Goal: Navigation & Orientation: Find specific page/section

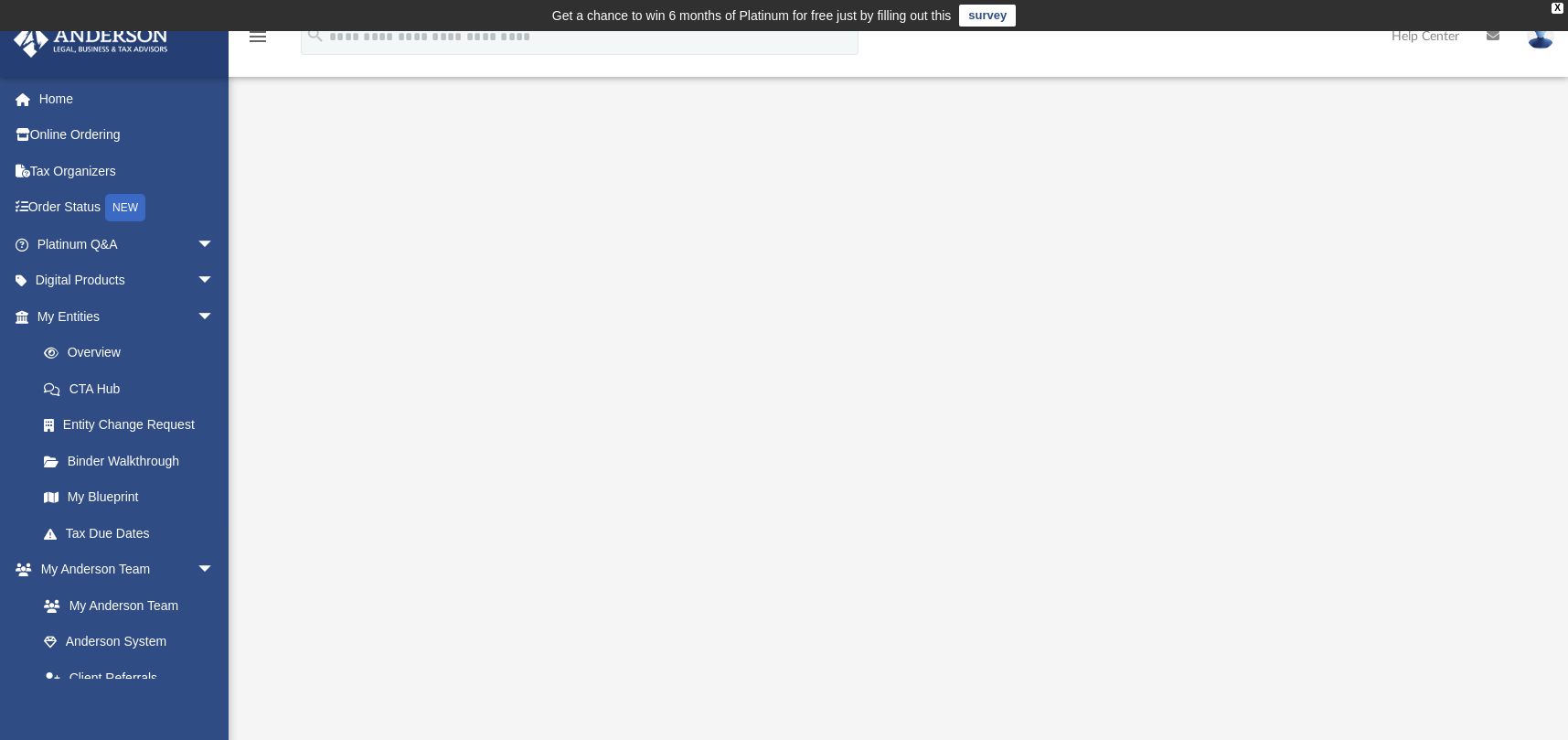
scroll to position [214, 0]
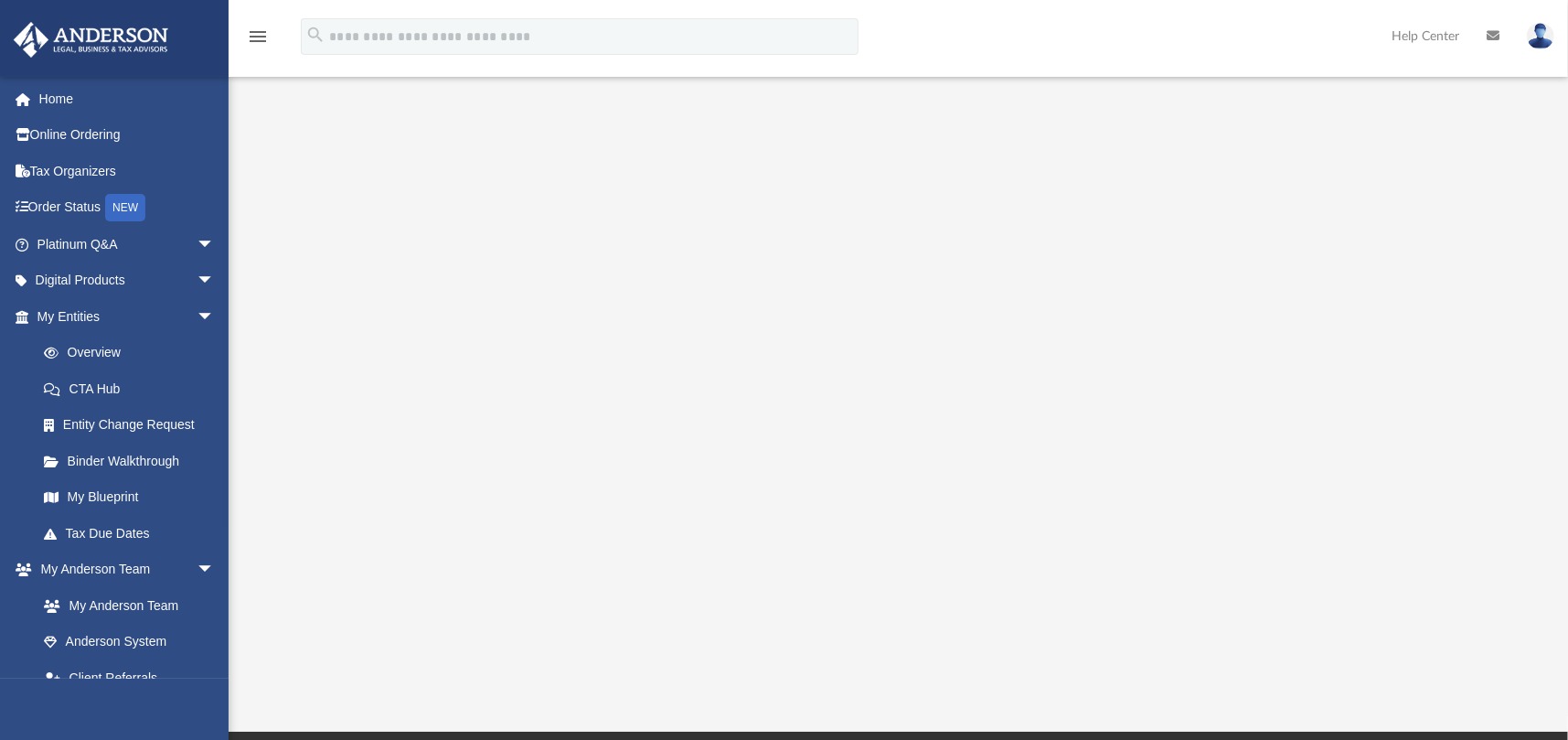
click at [312, 304] on div at bounding box center [898, 303] width 1206 height 731
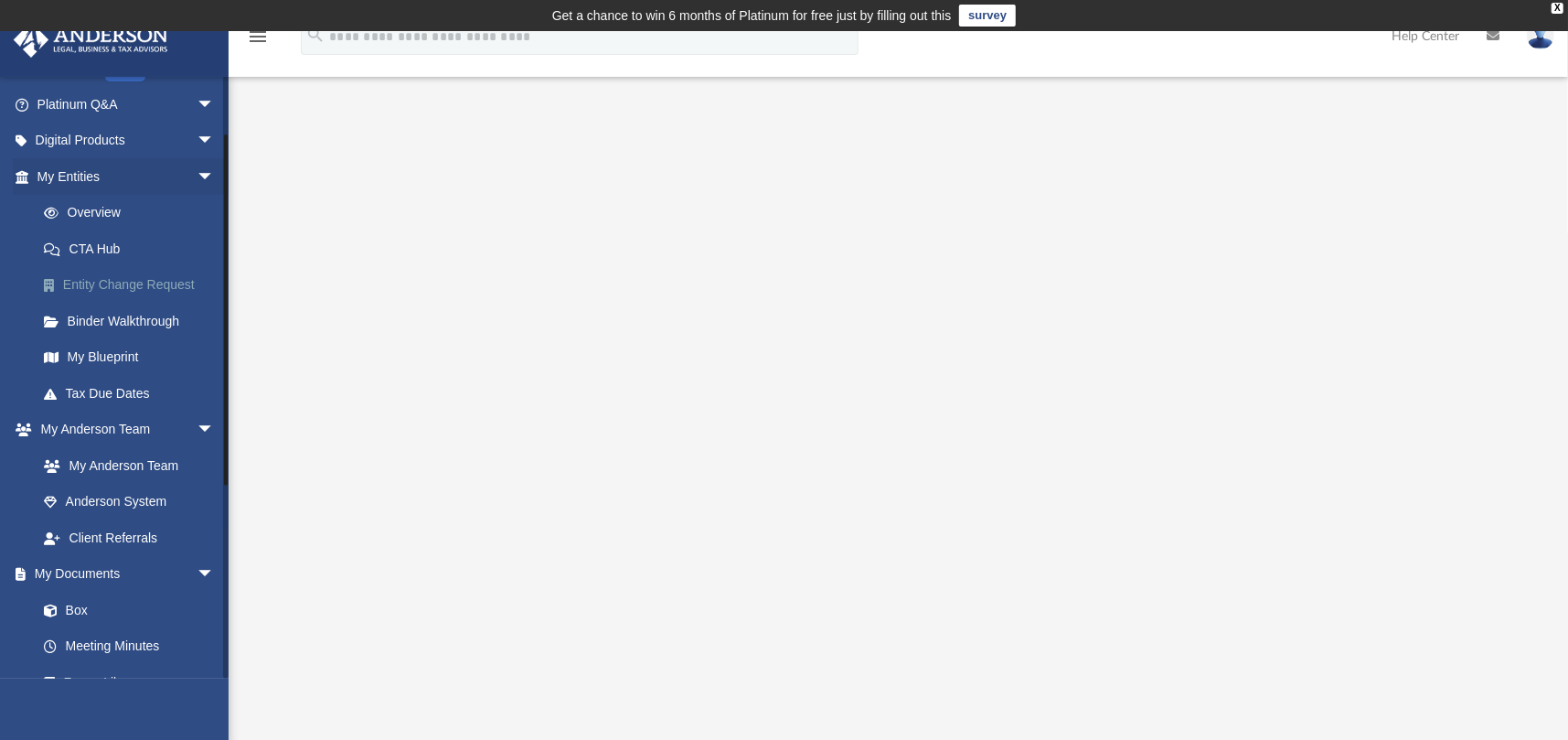
scroll to position [0, 0]
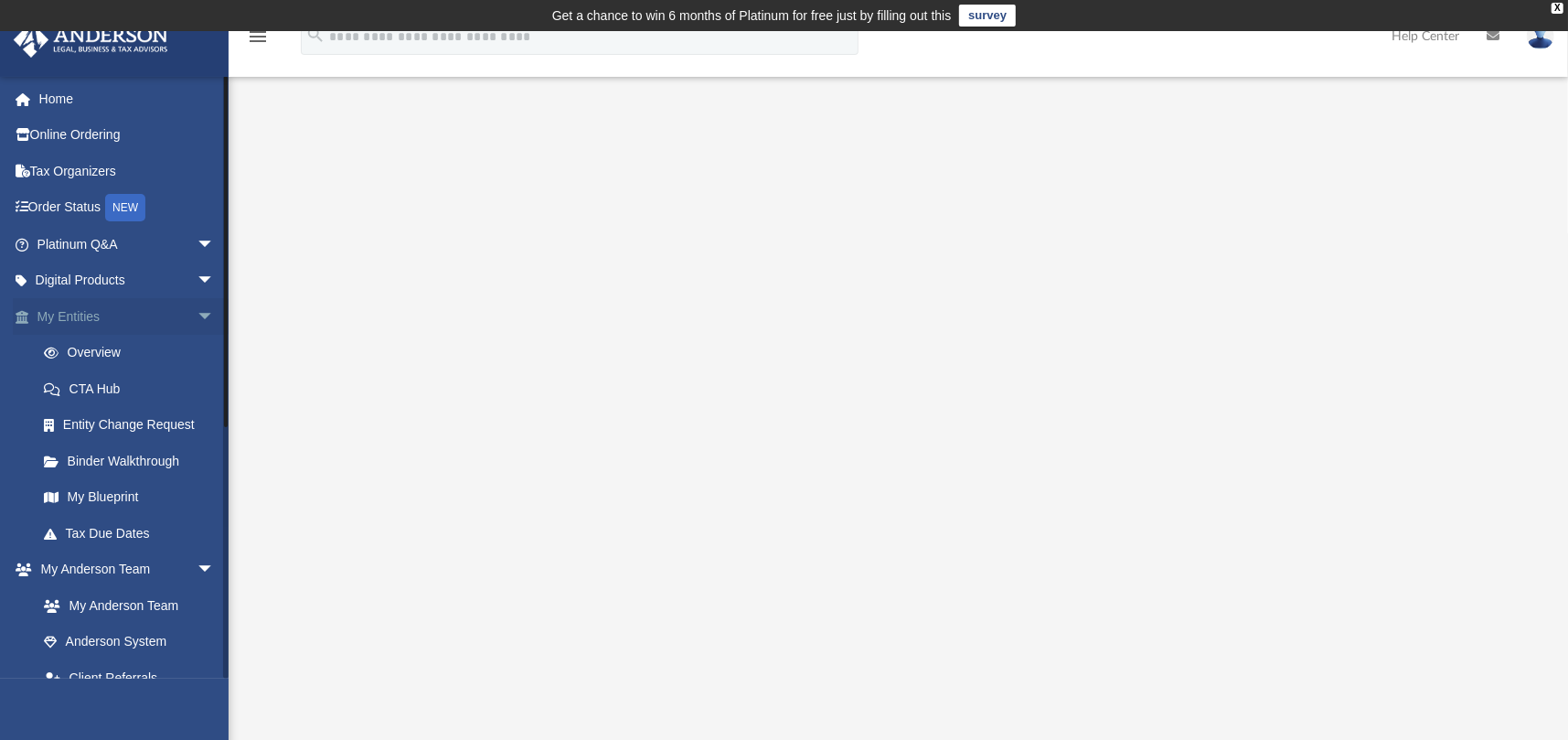
click at [75, 313] on link "My Entities arrow_drop_down" at bounding box center [128, 316] width 229 height 37
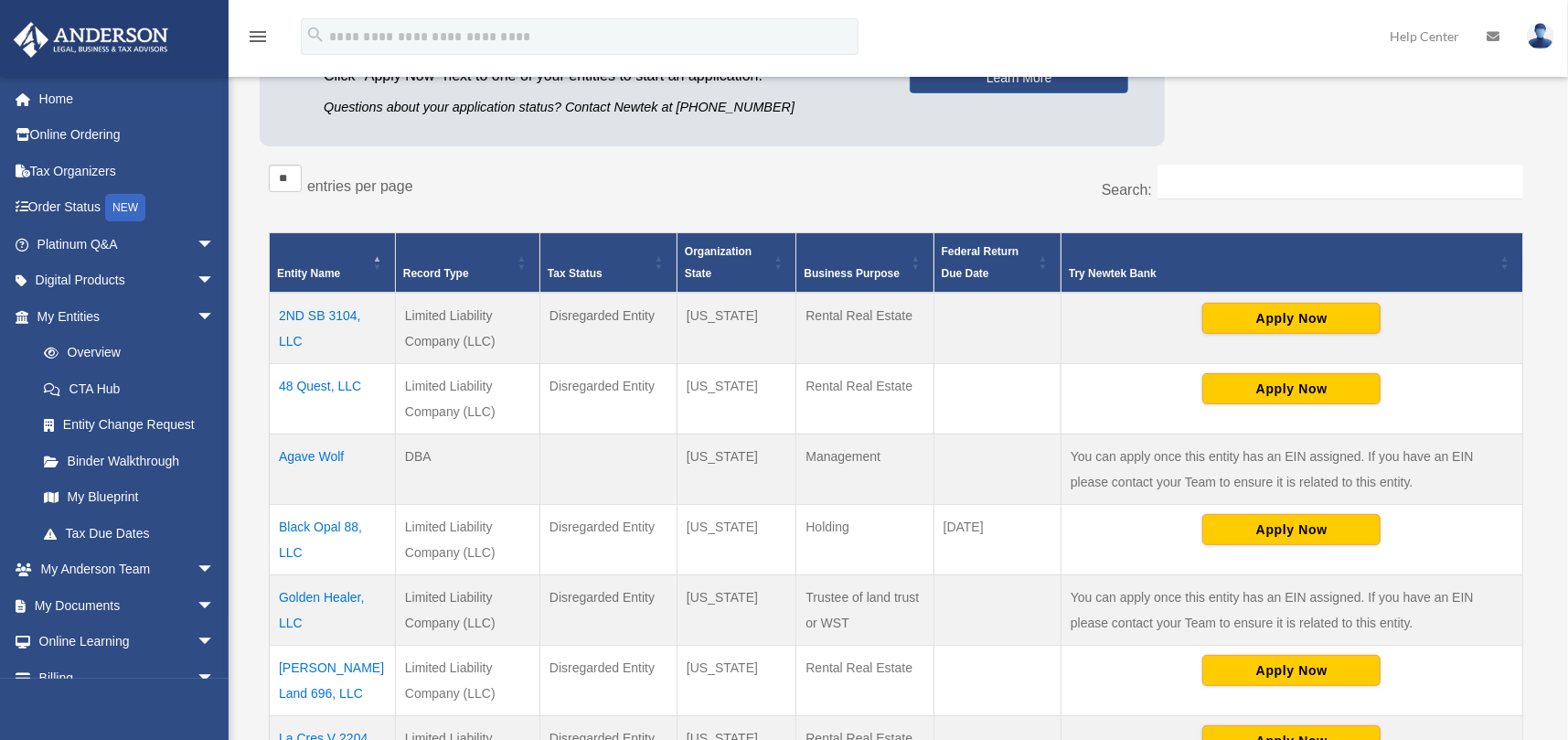
scroll to position [274, 0]
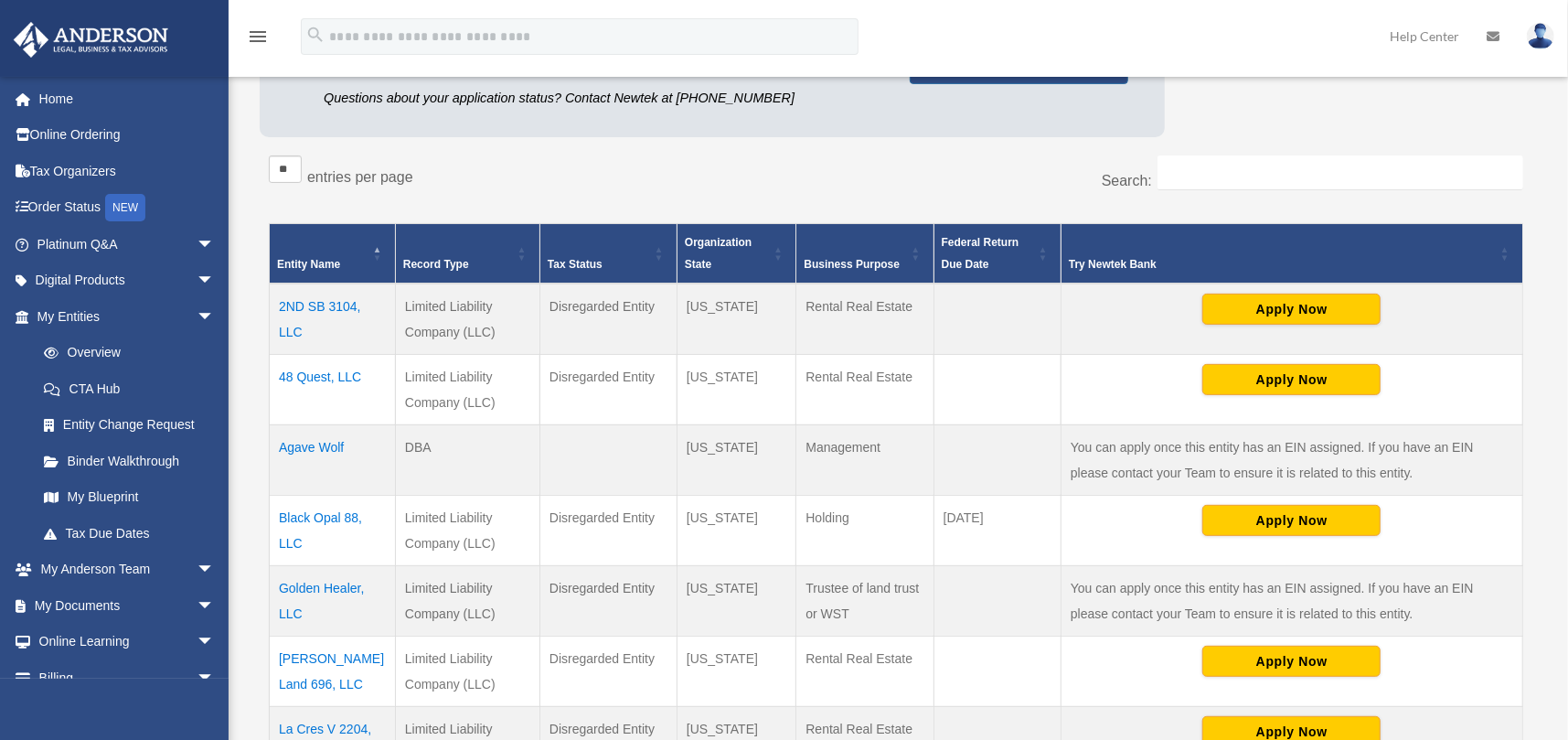
click at [309, 375] on td "48 Quest, LLC" at bounding box center [333, 388] width 126 height 70
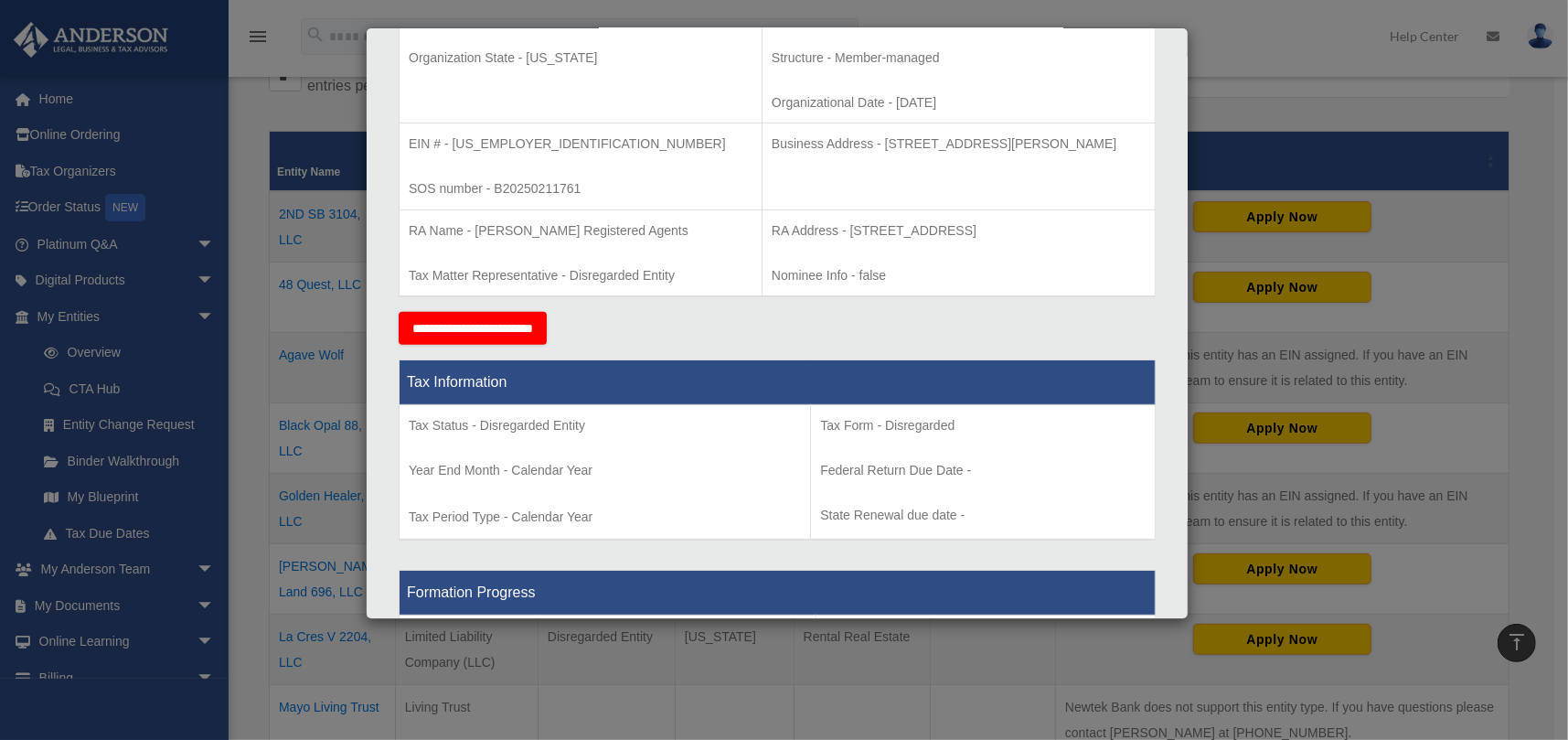
scroll to position [457, 0]
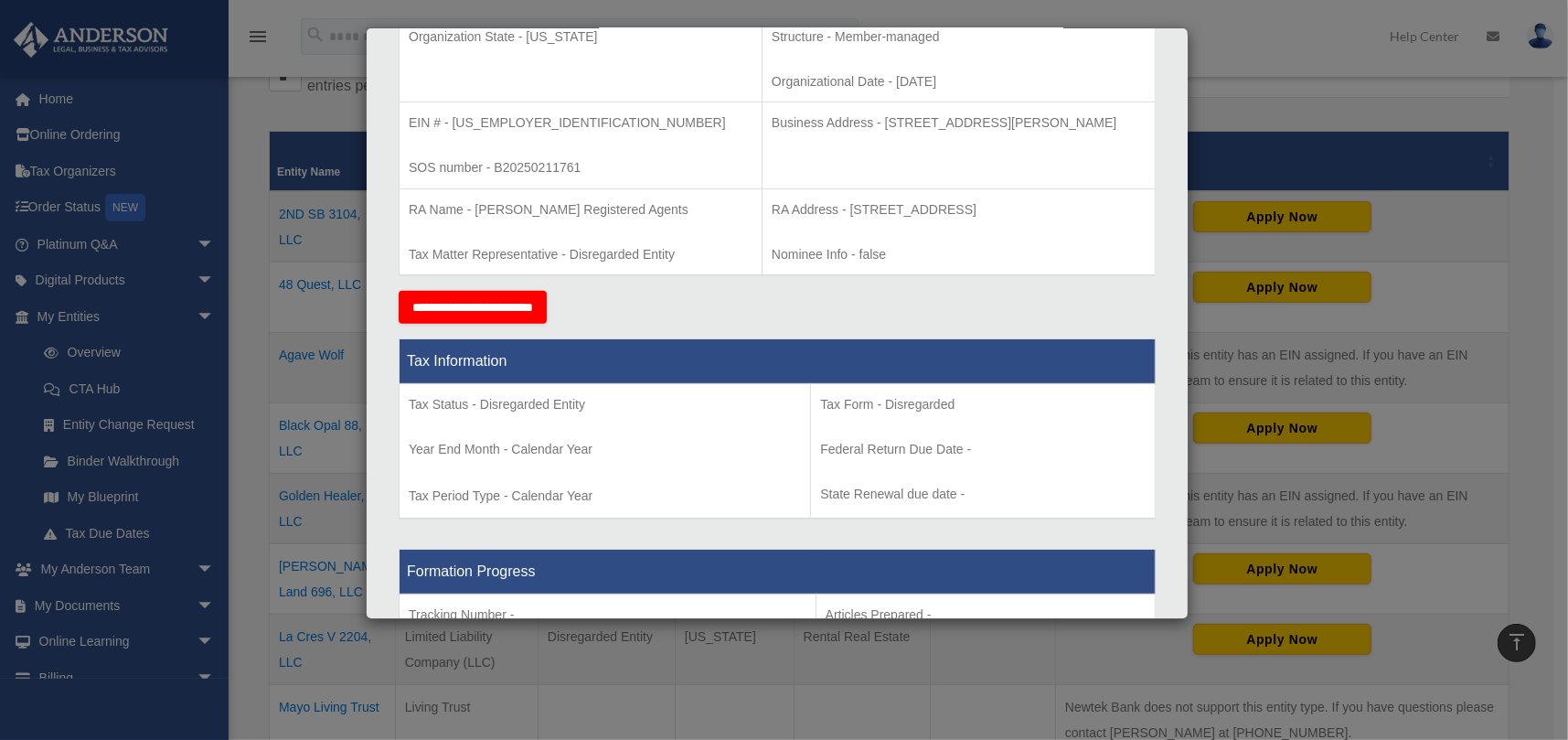
click at [197, 241] on div "Details × Articles Sent Organizational Date" at bounding box center [784, 370] width 1568 height 740
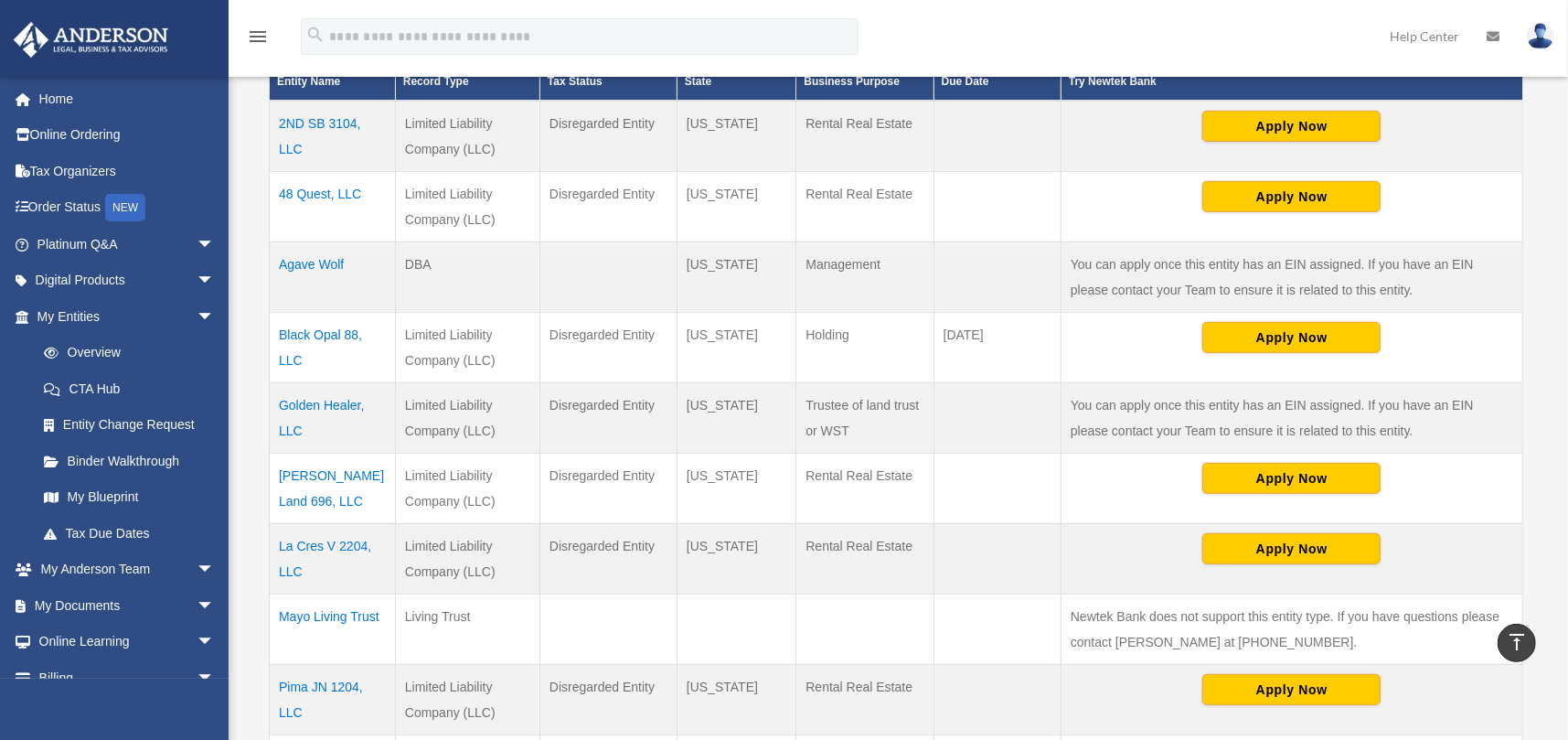
scroll to position [366, 0]
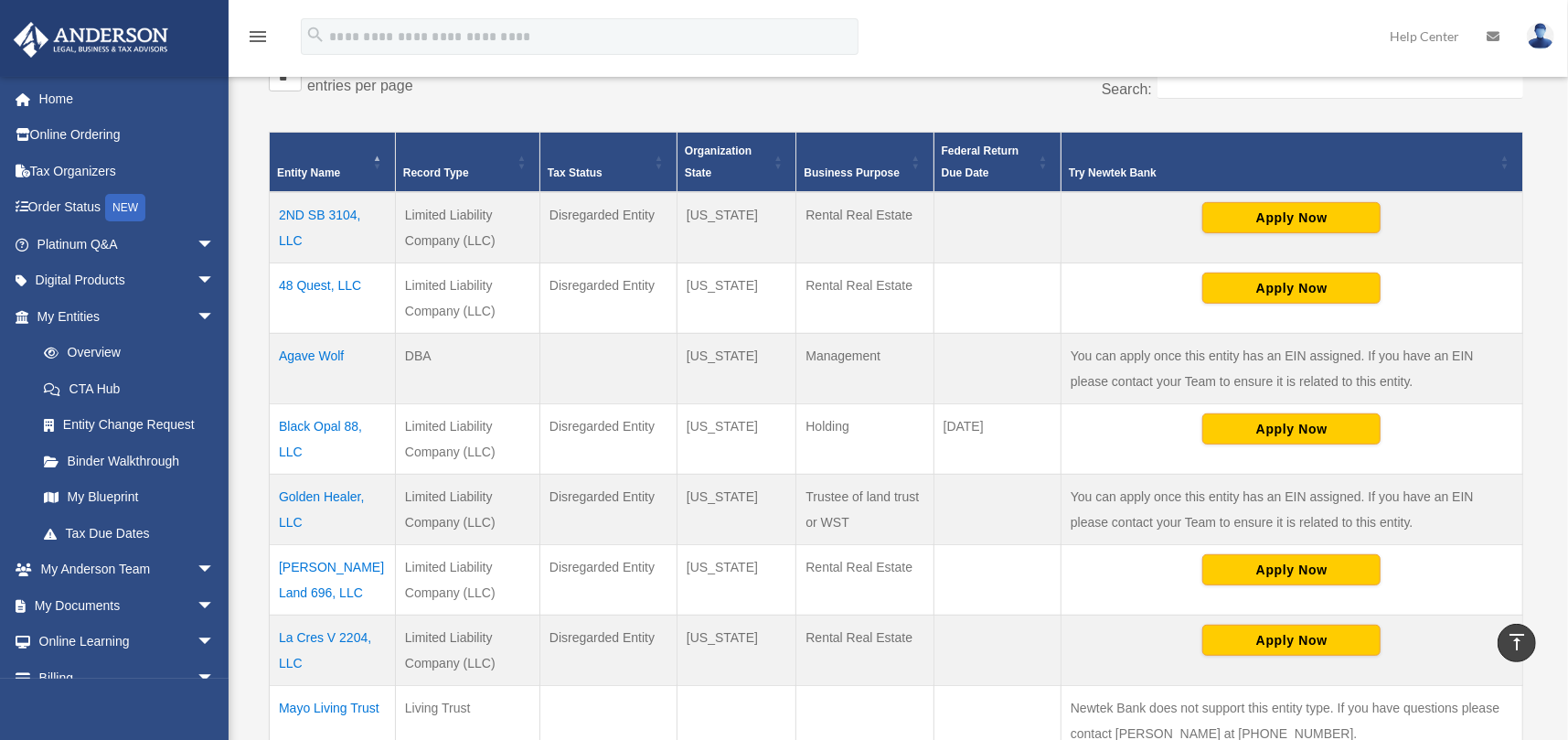
click at [316, 278] on td "48 Quest, LLC" at bounding box center [333, 298] width 126 height 70
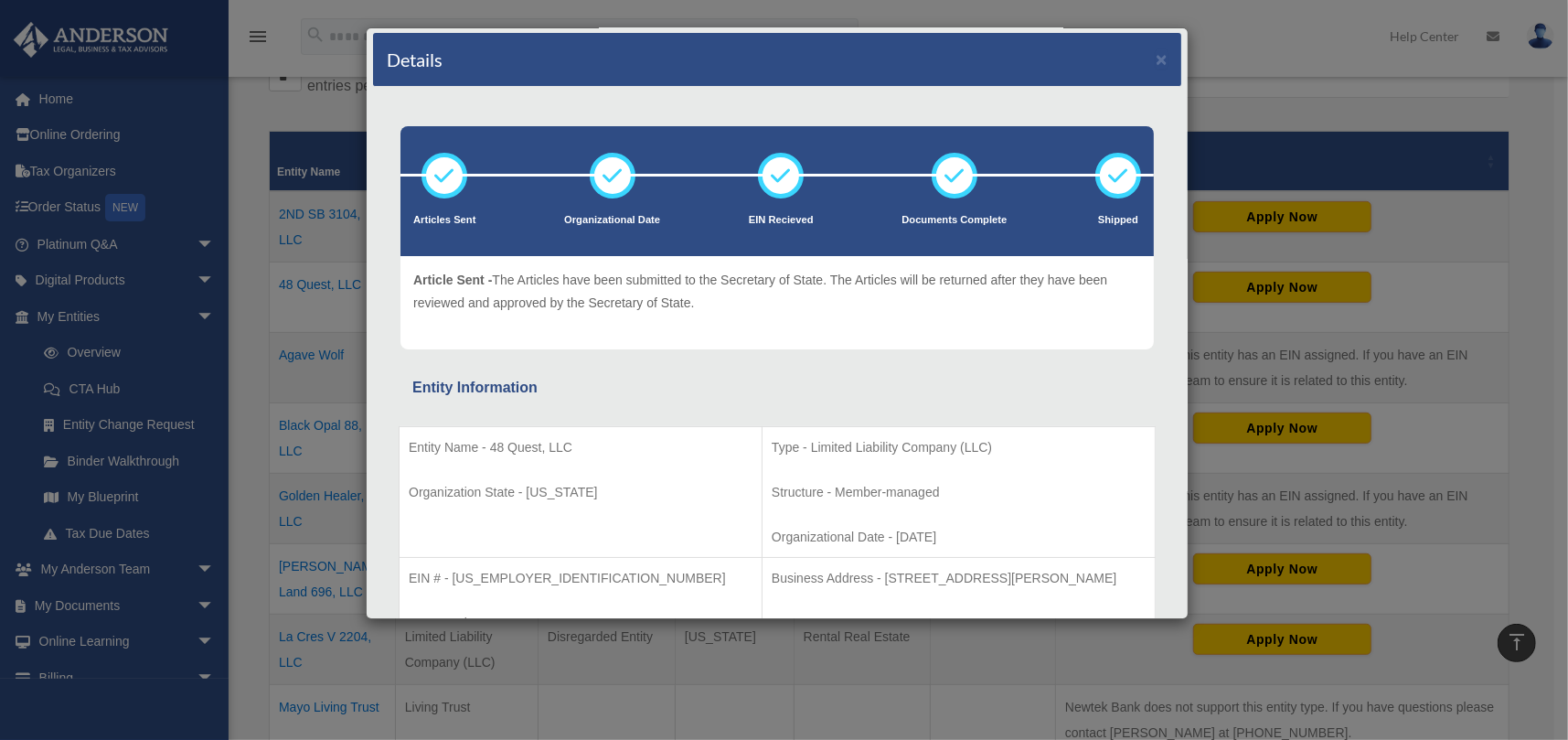
scroll to position [0, 0]
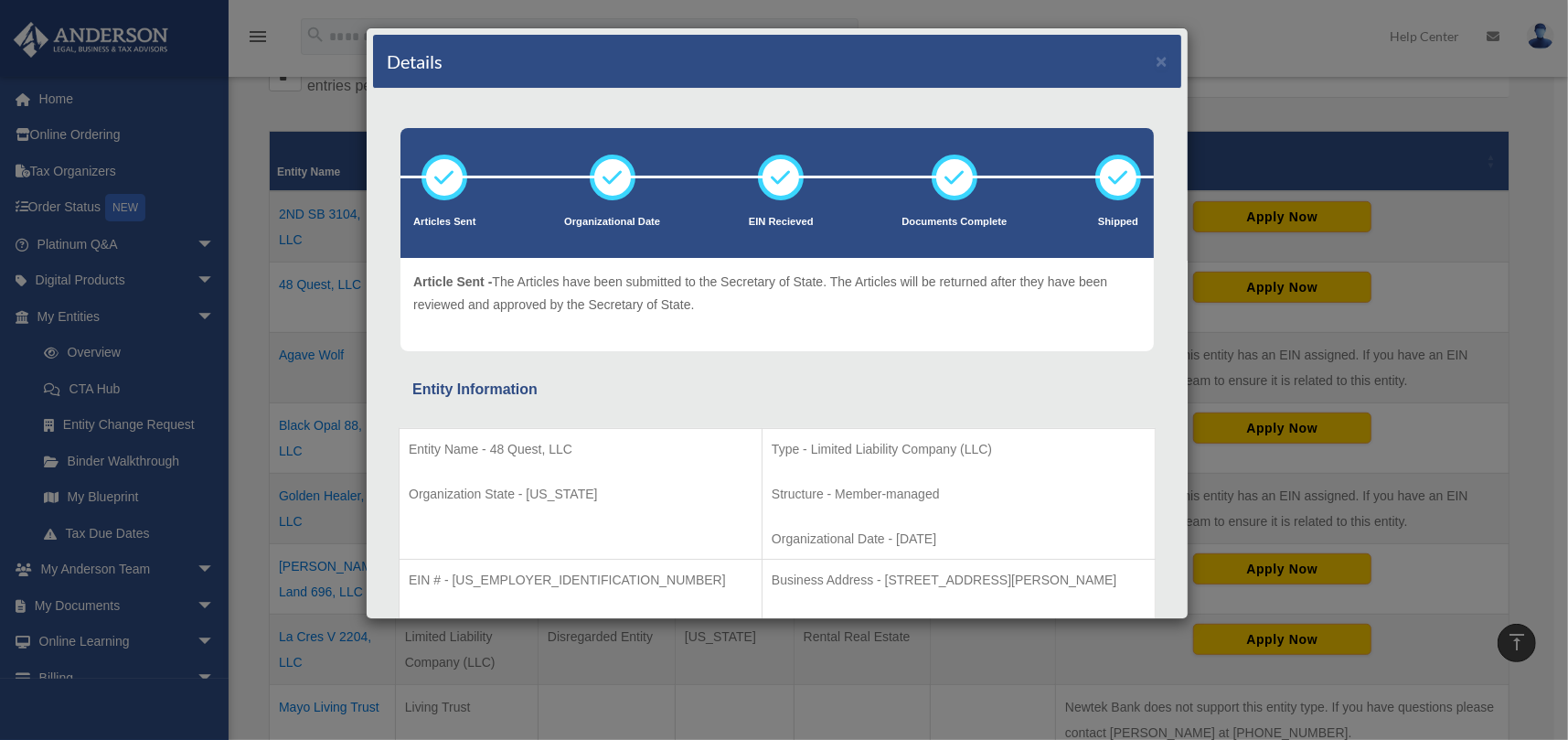
click at [1327, 63] on div "Details × Articles Sent Organizational Date" at bounding box center [784, 370] width 1568 height 740
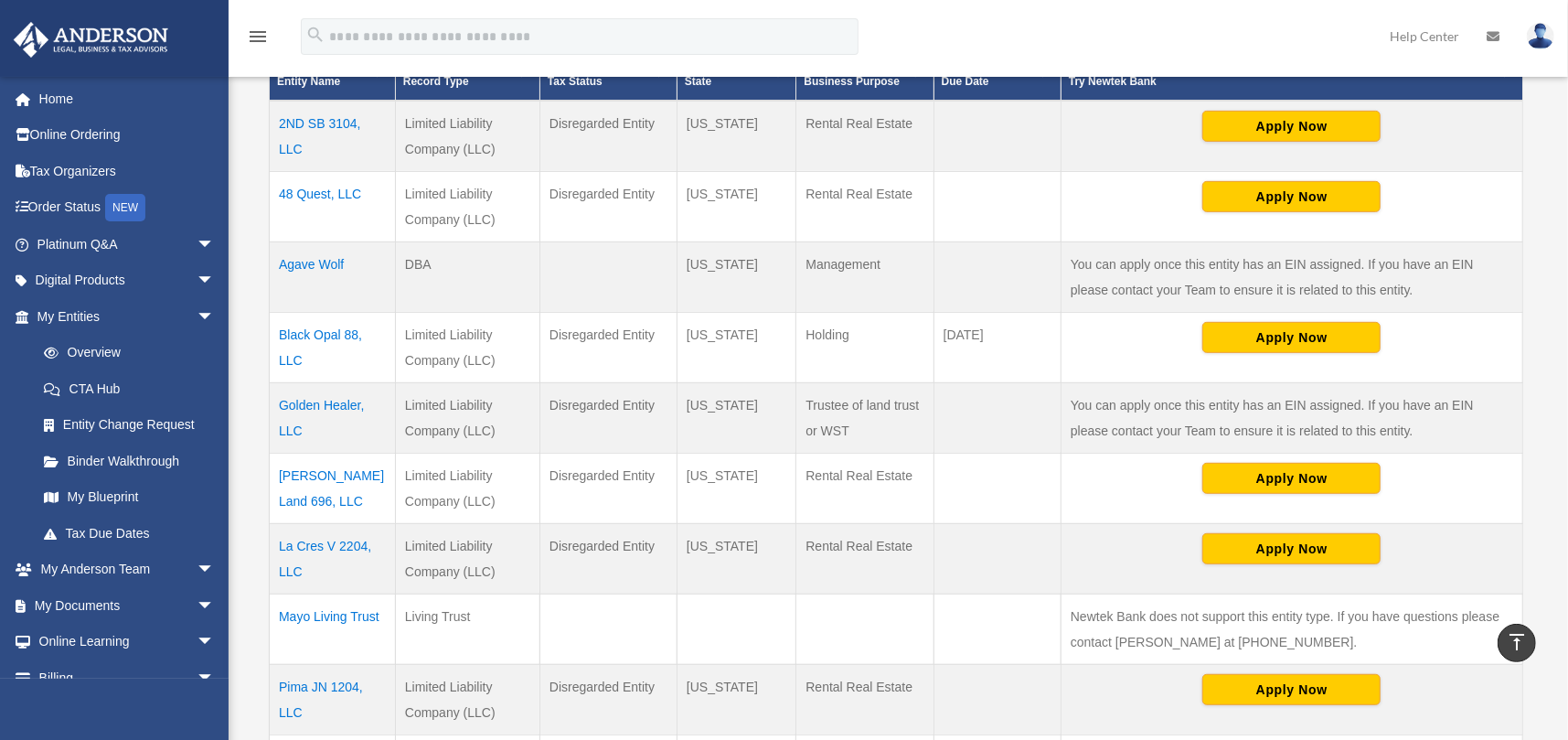
scroll to position [457, 0]
click at [324, 262] on td "Agave Wolf" at bounding box center [333, 277] width 126 height 70
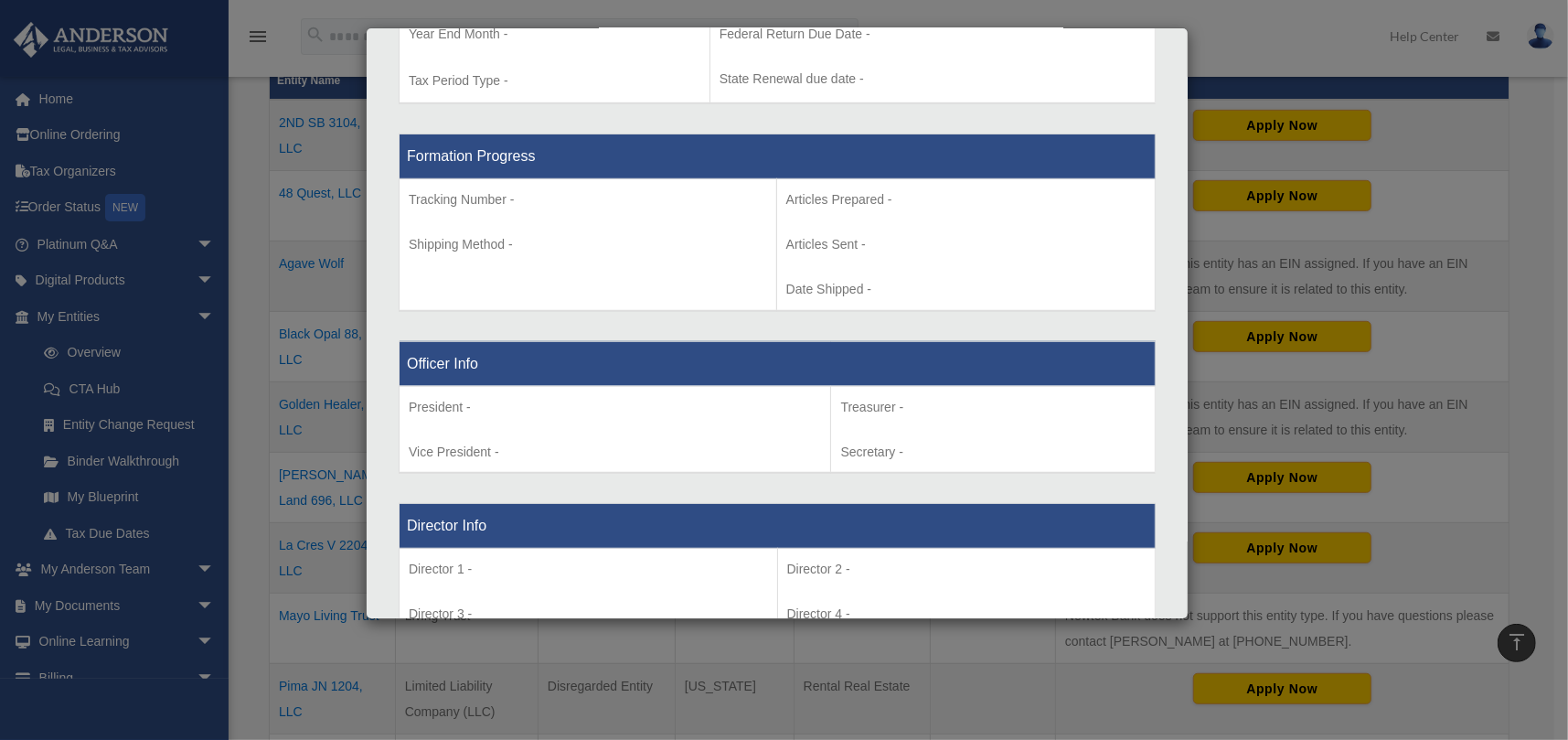
scroll to position [914, 0]
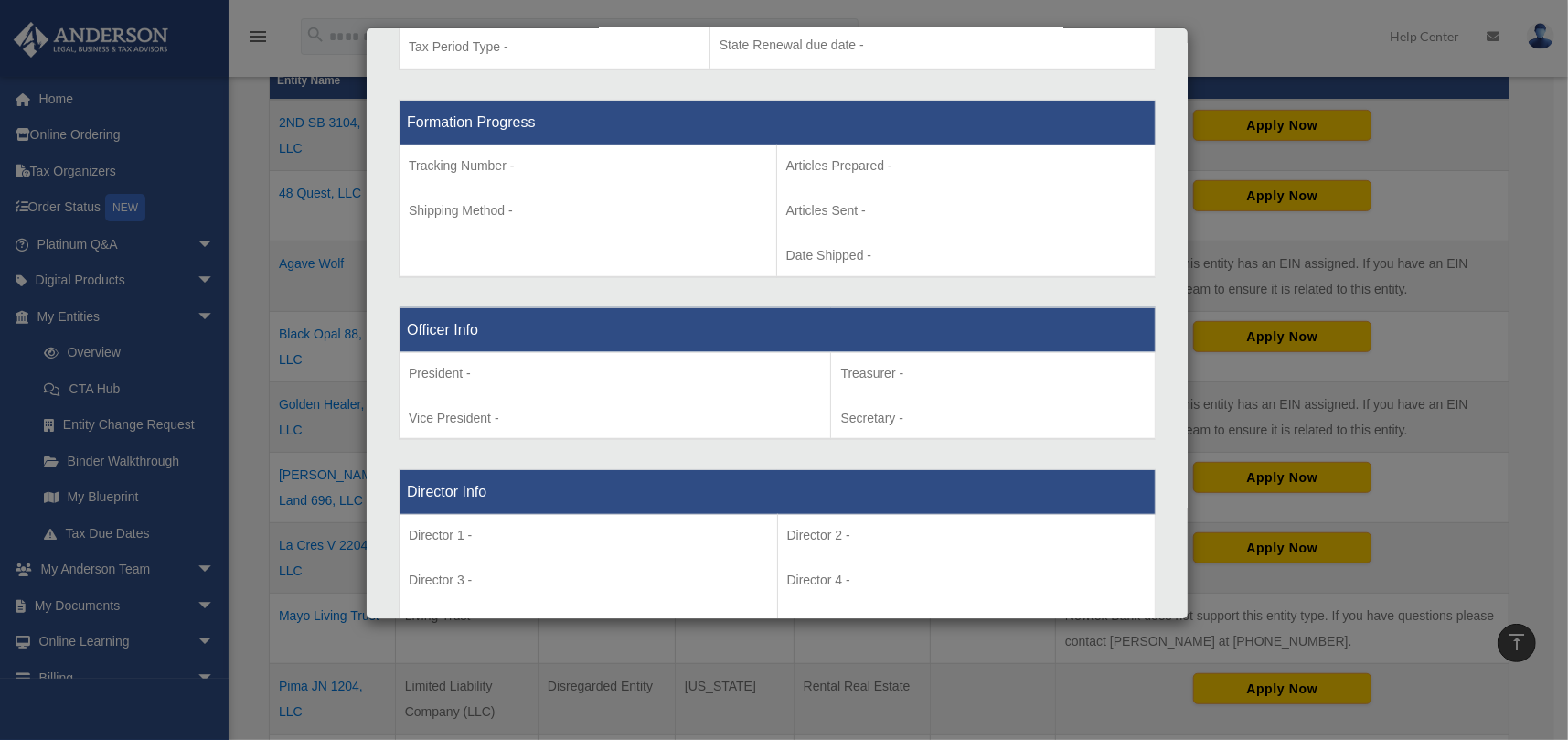
click at [1516, 279] on div "Details × Articles Sent Organizational Date" at bounding box center [784, 370] width 1568 height 740
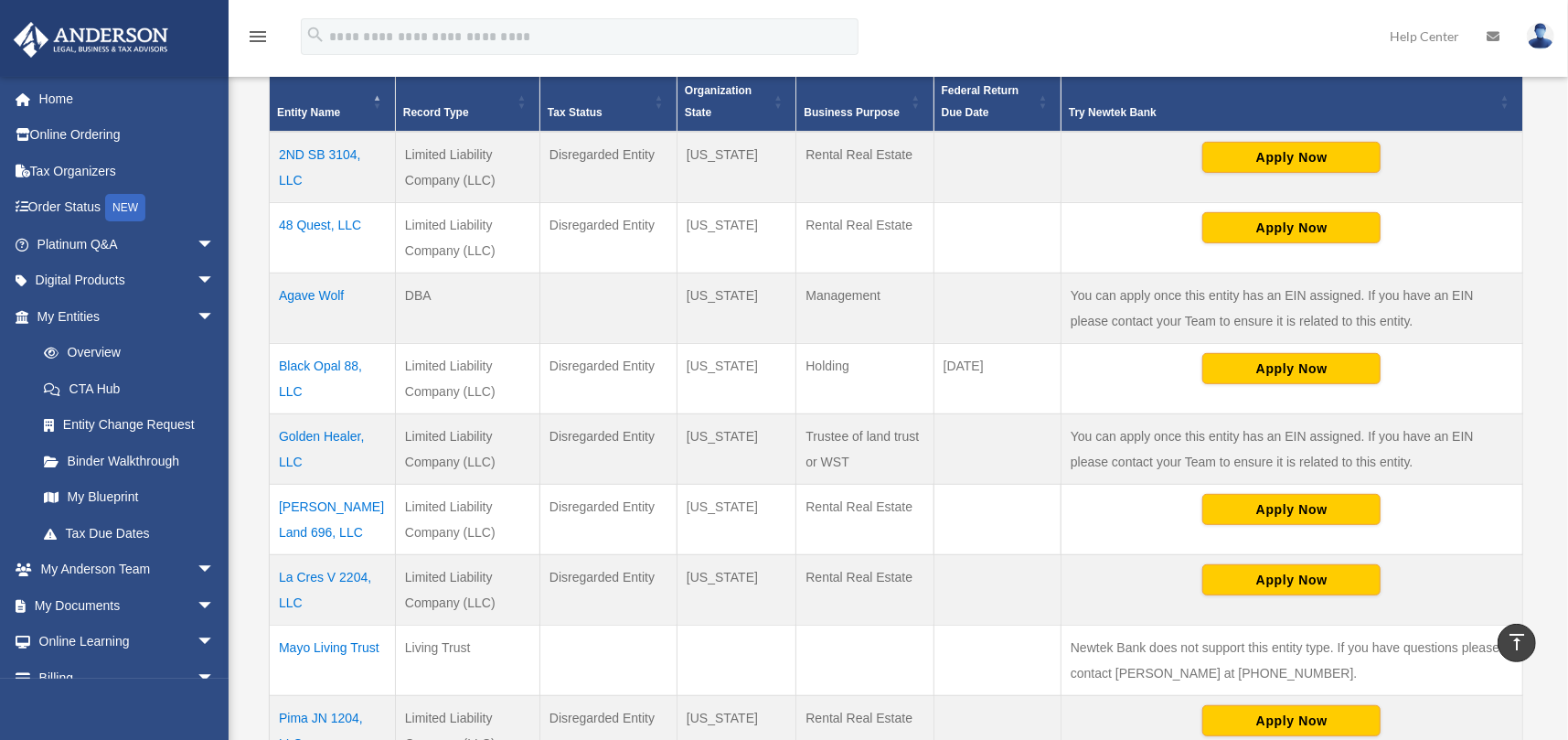
scroll to position [457, 0]
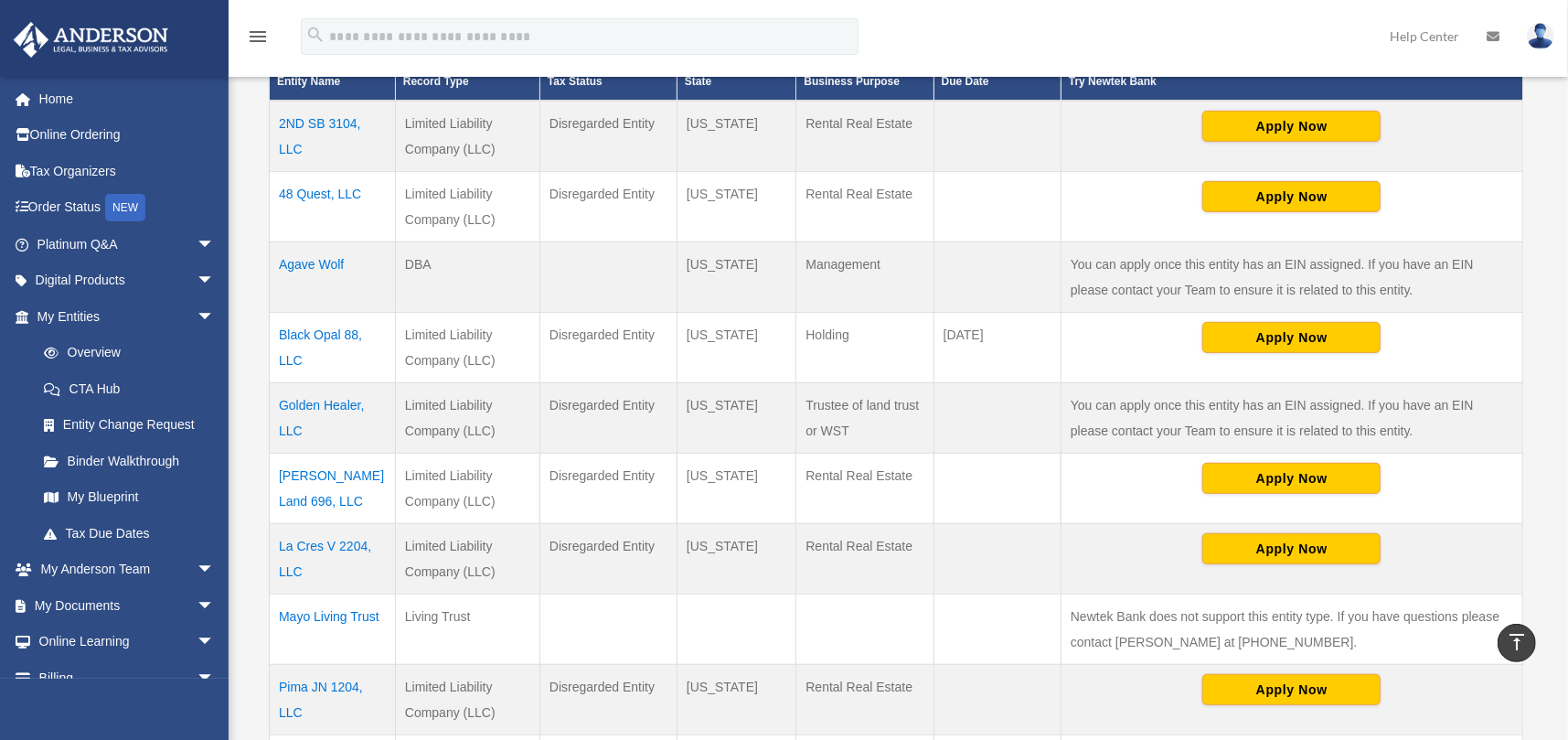
click at [327, 471] on td "Holly Land 696, LLC" at bounding box center [333, 488] width 126 height 70
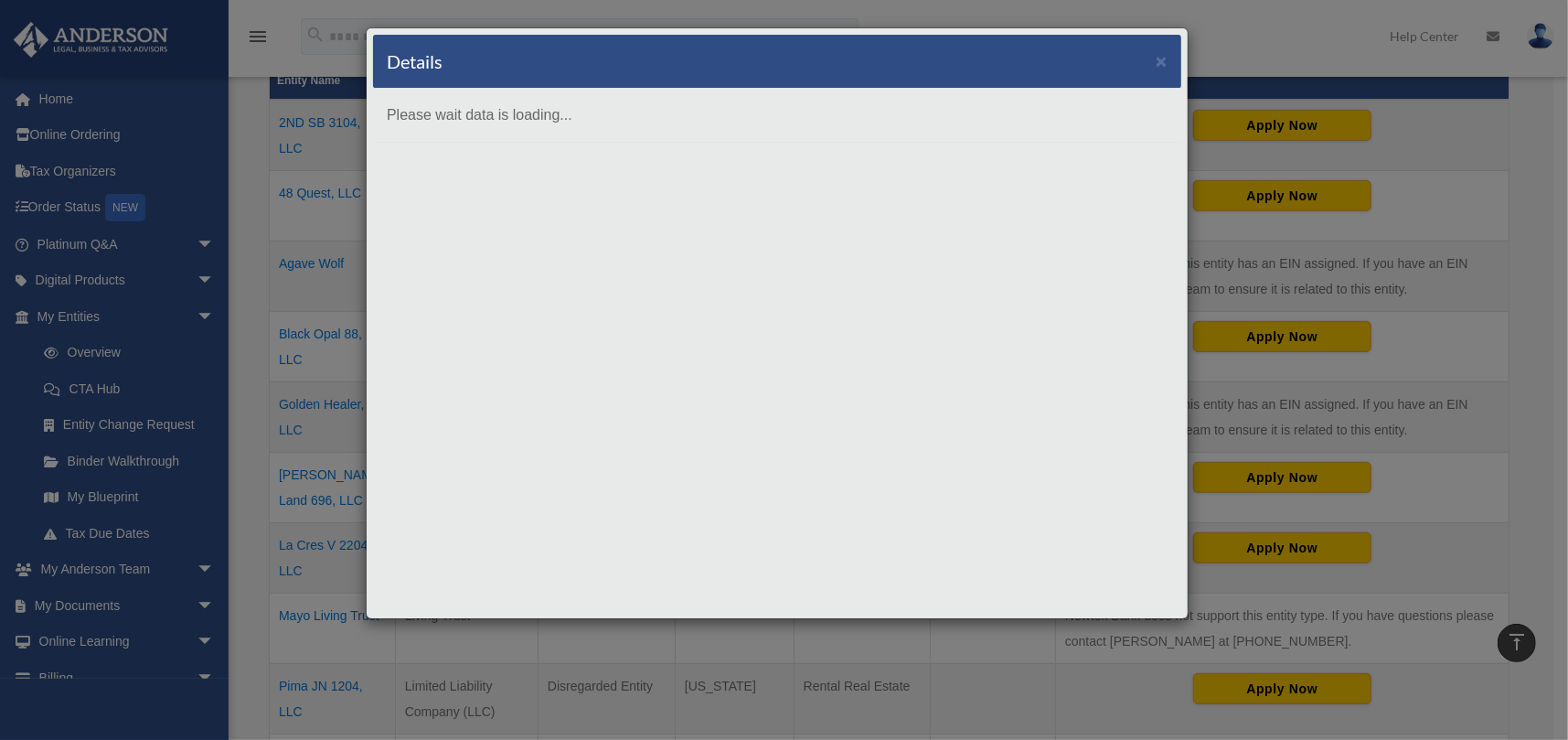
scroll to position [0, 0]
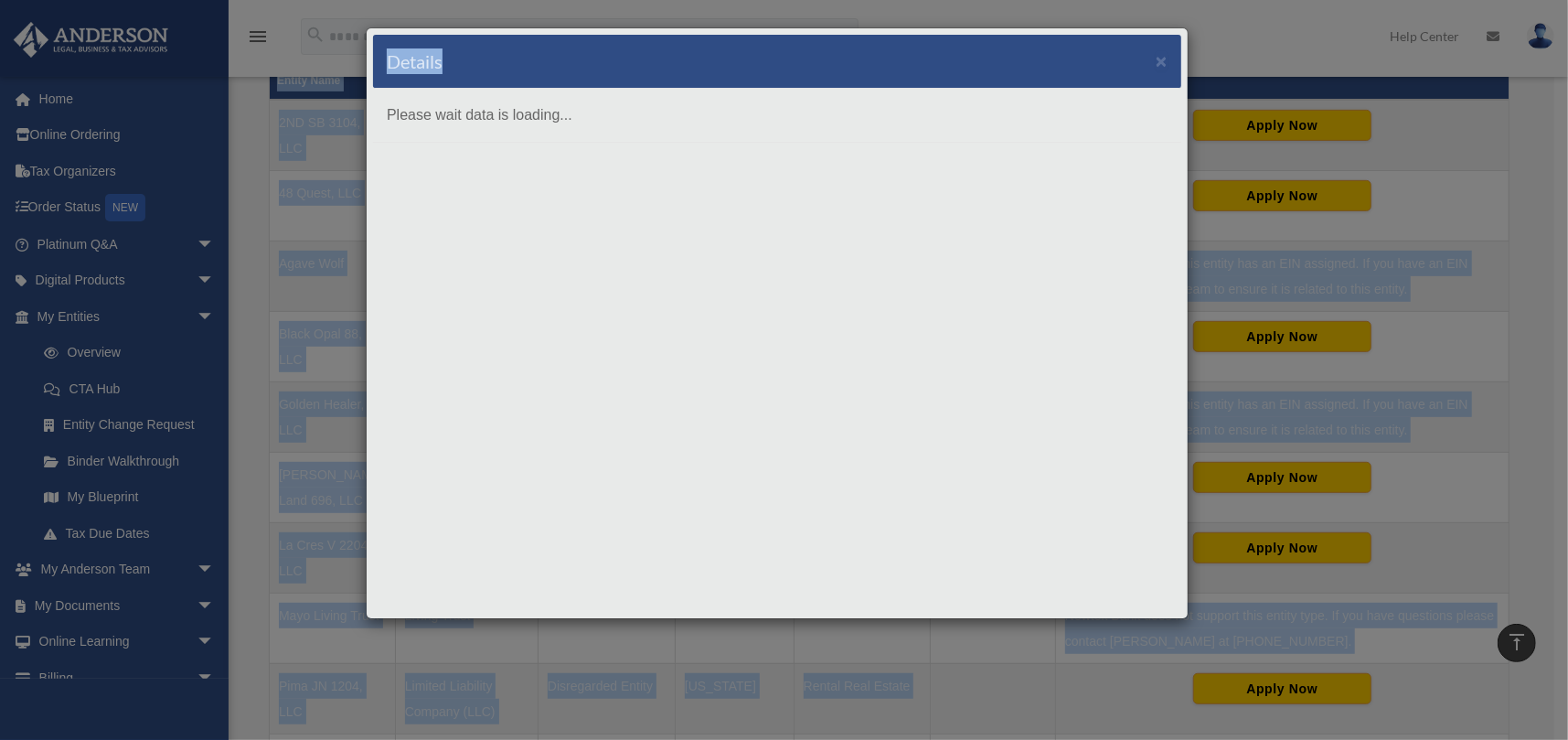
drag, startPoint x: 725, startPoint y: 61, endPoint x: 1829, endPoint y: 62, distance: 1104.0
click at [1567, 62] on html "X Get a chance to win 6 months of Platinum for free just by filling out this su…" at bounding box center [784, 453] width 1568 height 1820
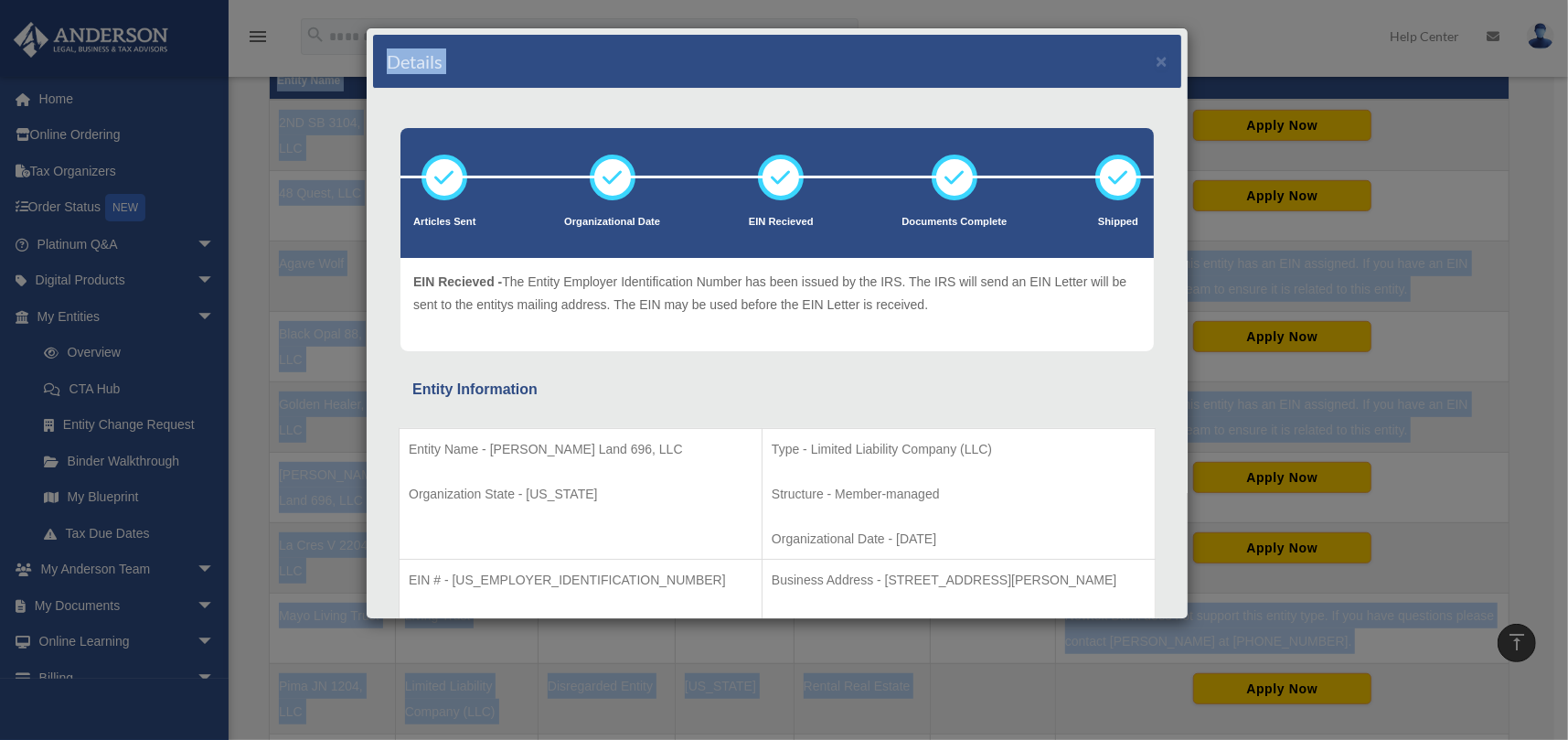
drag, startPoint x: 801, startPoint y: 58, endPoint x: 1278, endPoint y: 229, distance: 506.7
click at [1567, 74] on html "X Get a chance to win 6 months of Platinum for free just by filling out this su…" at bounding box center [784, 453] width 1568 height 1820
copy div "Entity Name Record Type Tax Status Organization State Business Purpose Federal …"
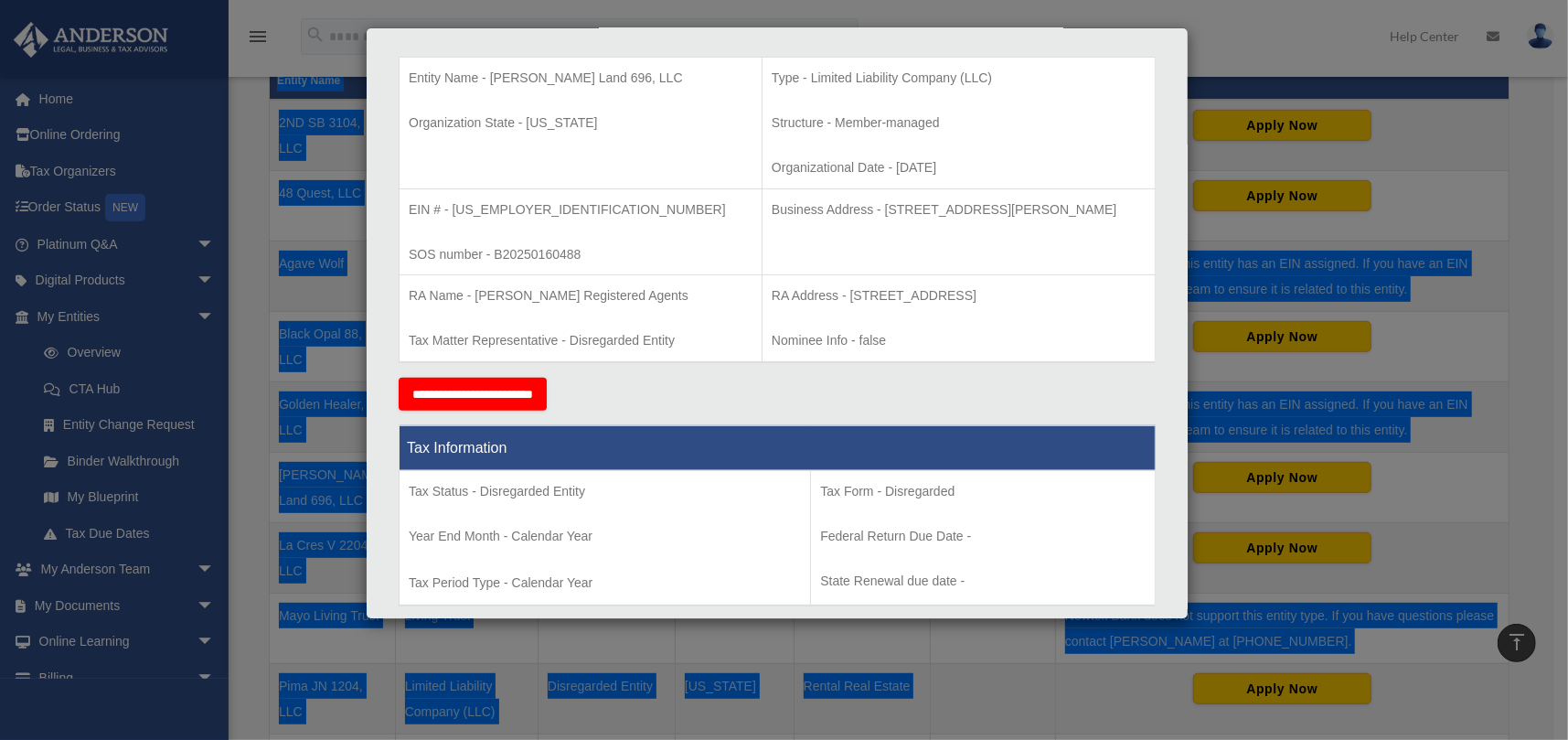
scroll to position [366, 0]
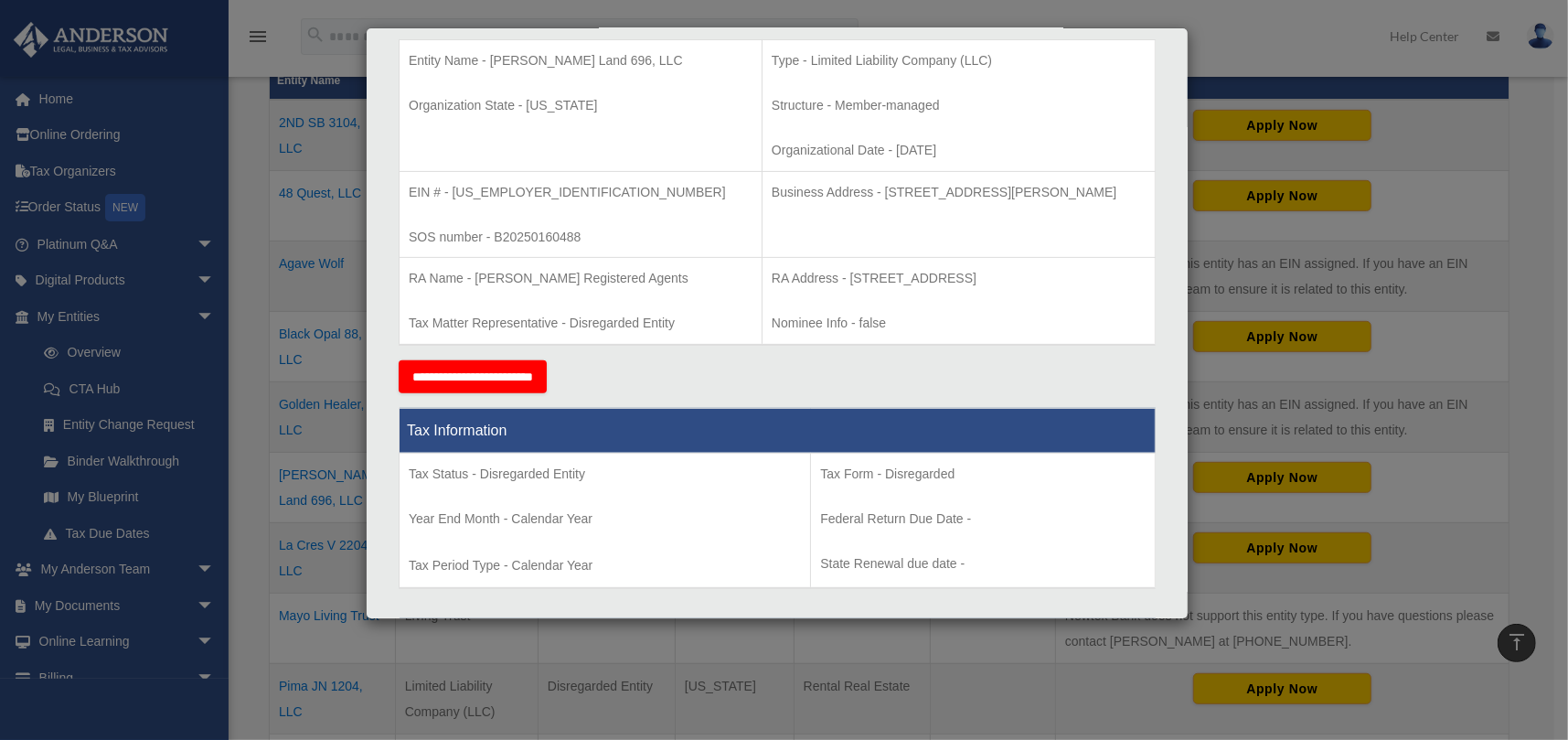
click at [1142, 704] on div "Details × Articles Sent Organizational Date" at bounding box center [784, 370] width 1568 height 740
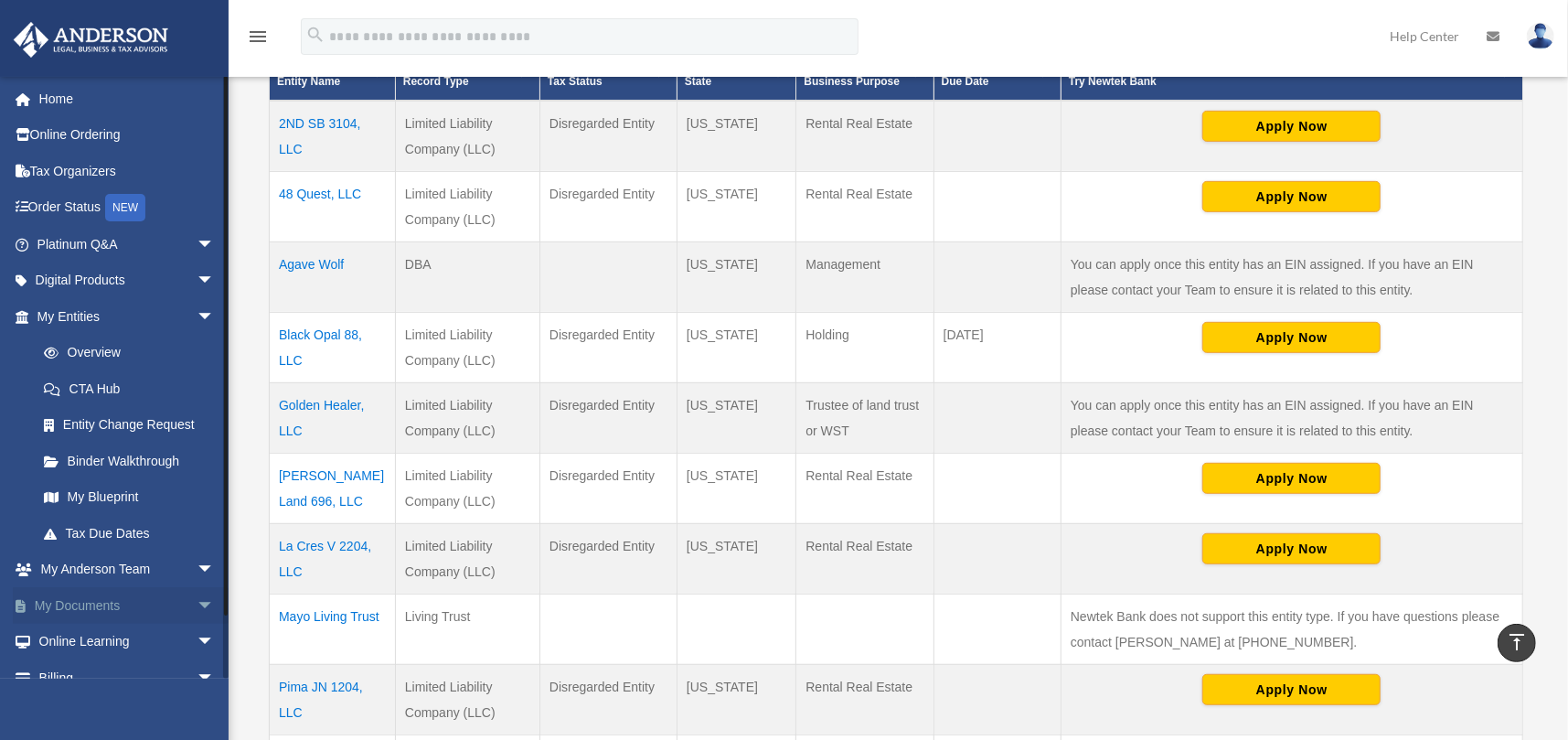
scroll to position [57, 0]
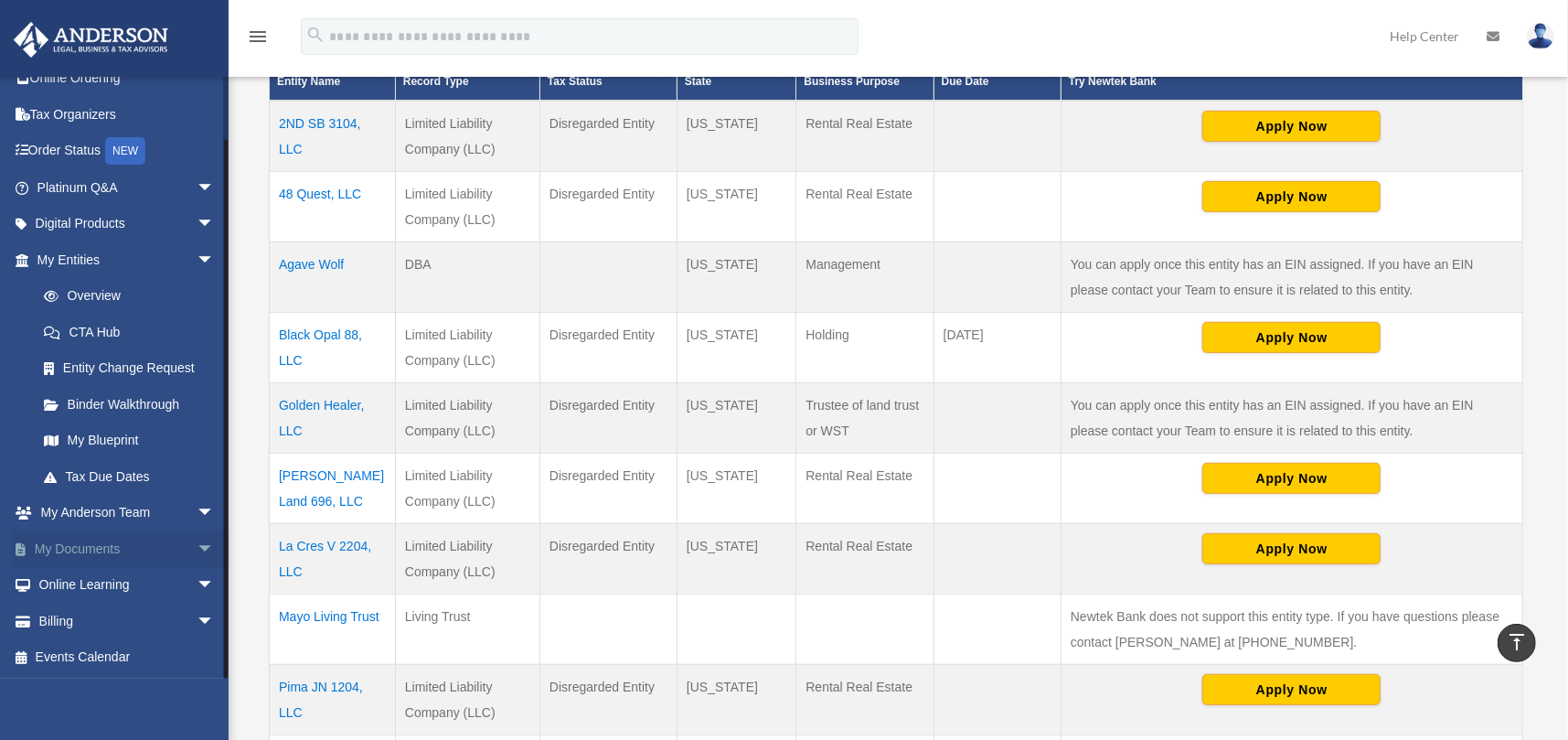
click at [196, 542] on span "arrow_drop_down" at bounding box center [214, 550] width 37 height 38
click at [74, 578] on link "Box" at bounding box center [134, 585] width 217 height 37
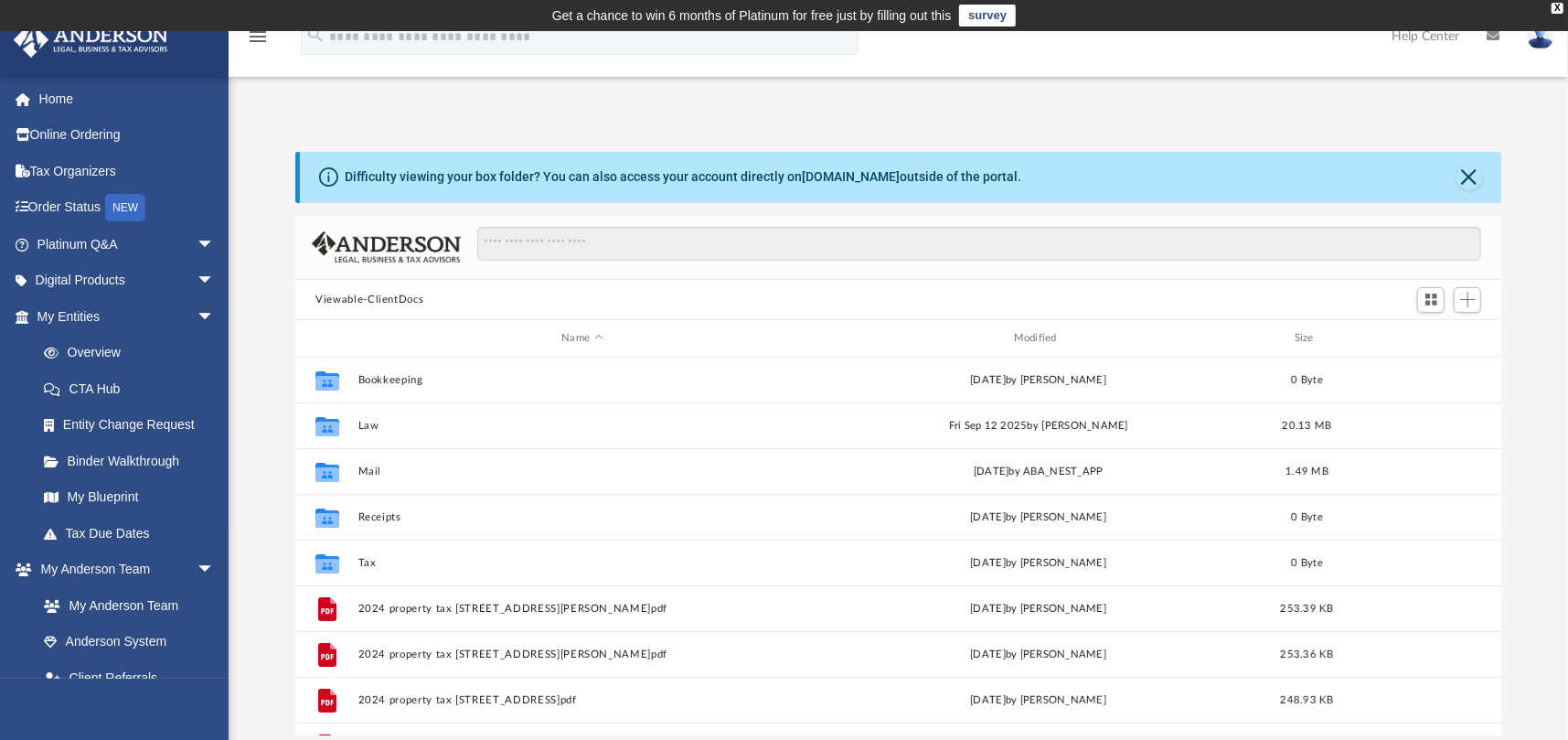
scroll to position [402, 1191]
